Goal: Book appointment/travel/reservation

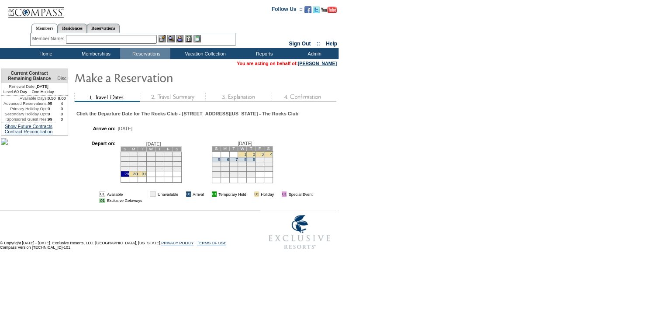
click at [221, 161] on td "5" at bounding box center [216, 159] width 9 height 5
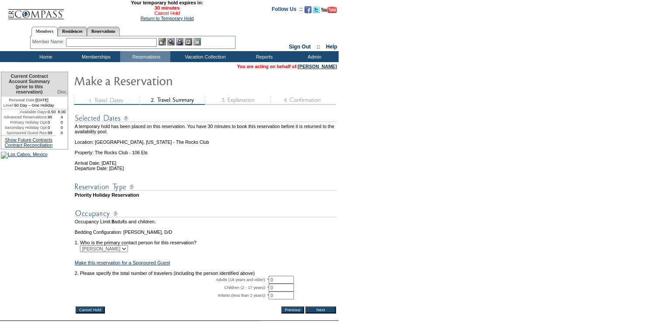
click at [168, 15] on link "Cancel Hold" at bounding box center [166, 12] width 25 height 5
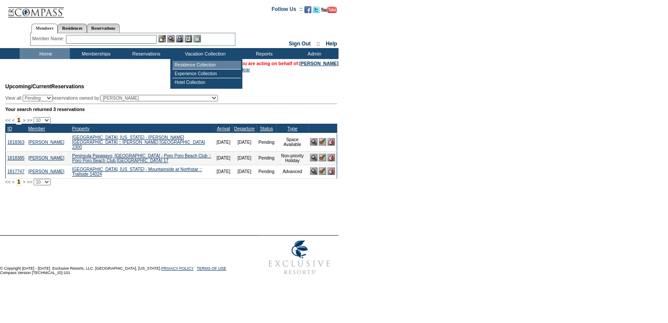
click at [209, 61] on td "Residence Collection" at bounding box center [206, 65] width 69 height 9
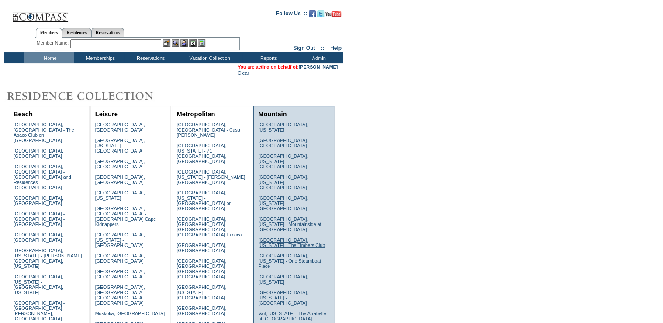
click at [281, 237] on link "Snowmass, Colorado - The Timbers Club" at bounding box center [291, 242] width 67 height 10
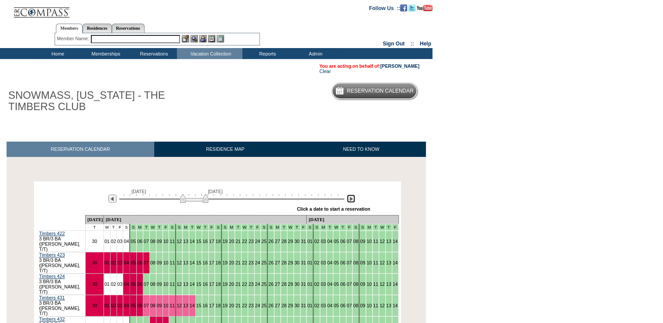
click at [351, 202] on img at bounding box center [351, 198] width 8 height 8
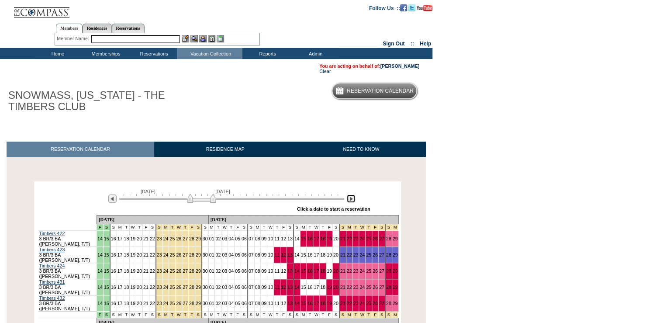
click at [351, 202] on img at bounding box center [351, 198] width 8 height 8
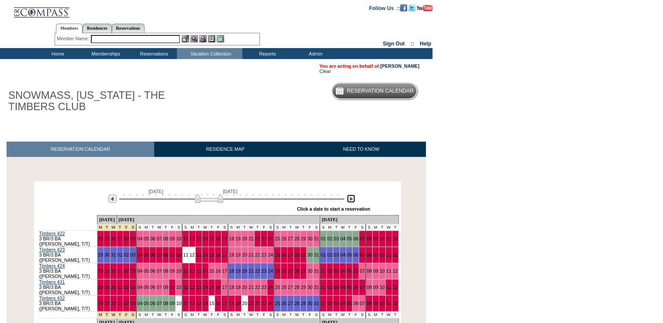
click at [351, 202] on img at bounding box center [351, 198] width 8 height 8
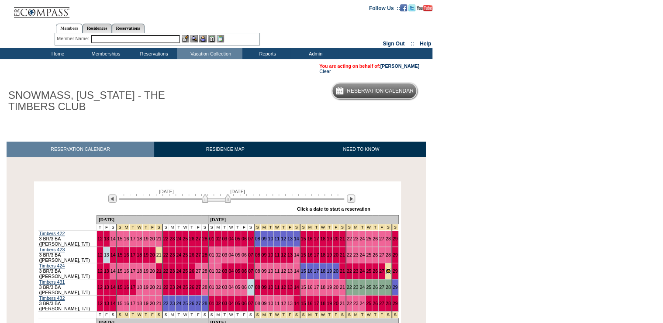
click at [386, 268] on link "28" at bounding box center [388, 270] width 5 height 5
